Goal: Check status: Check status

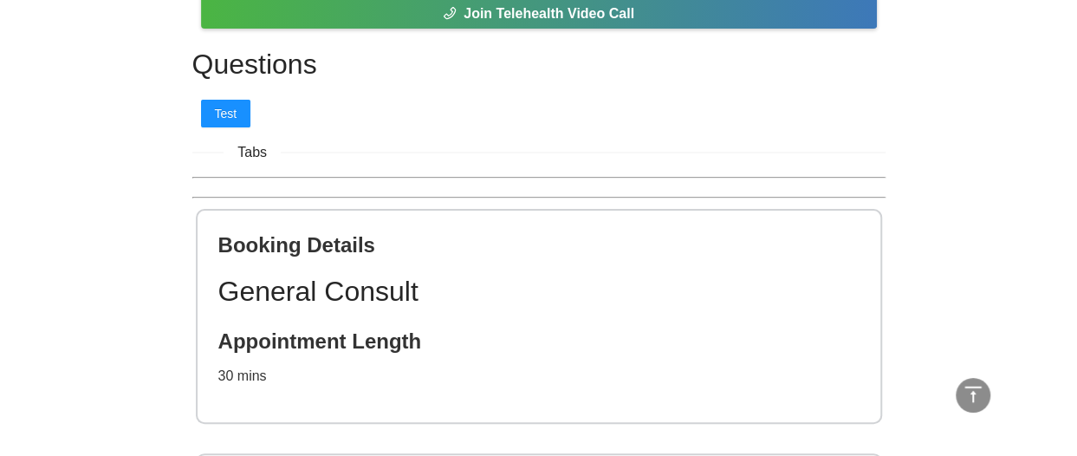
scroll to position [62, 0]
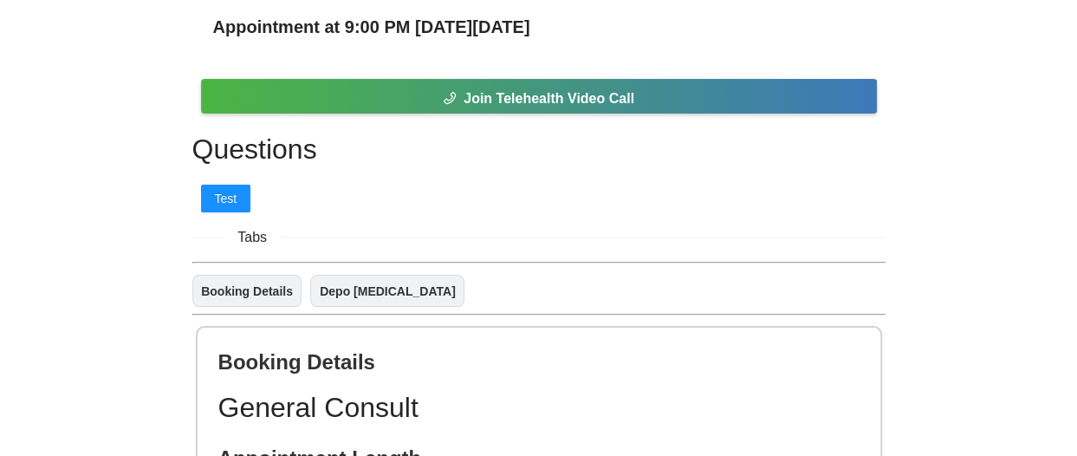
drag, startPoint x: 845, startPoint y: 3, endPoint x: 976, endPoint y: 342, distance: 364.1
drag, startPoint x: 823, startPoint y: 0, endPoint x: 969, endPoint y: 247, distance: 286.8
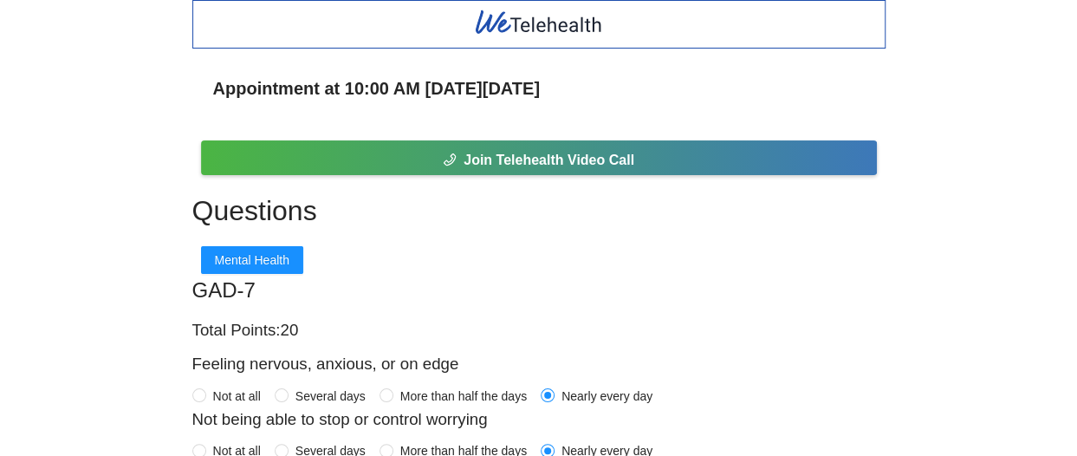
drag, startPoint x: 327, startPoint y: 2, endPoint x: 94, endPoint y: 105, distance: 255.0
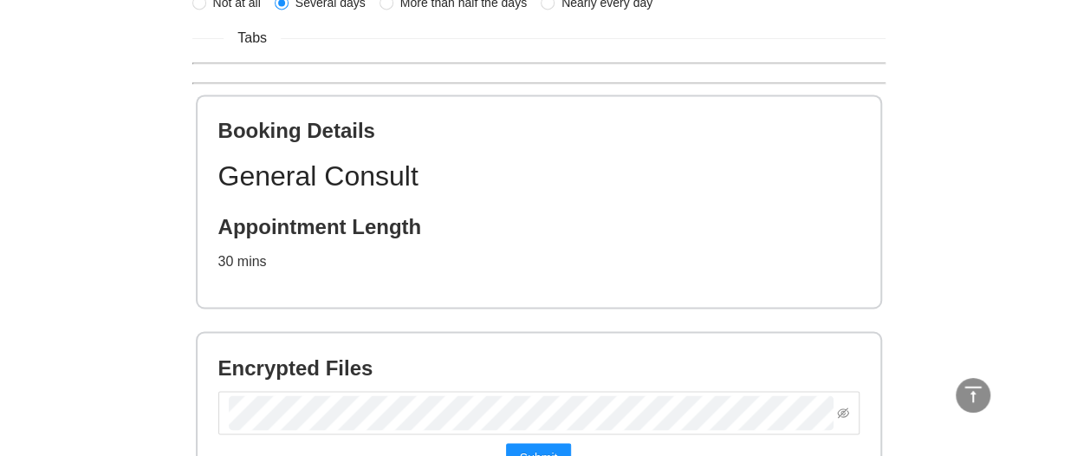
scroll to position [1424, 0]
